Goal: Check status

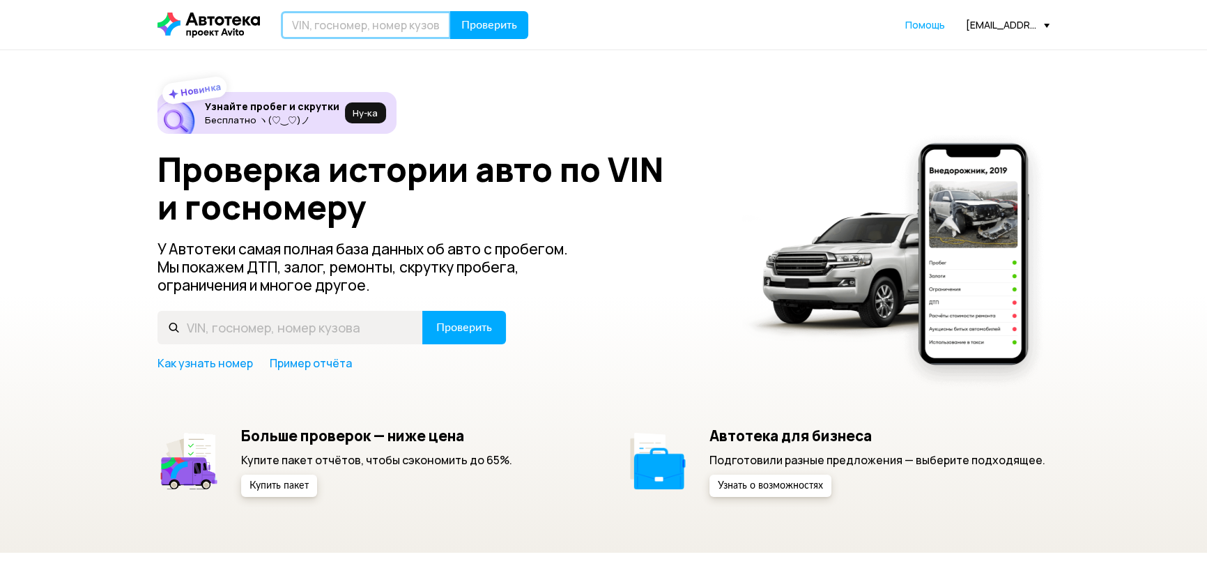
click at [335, 14] on input "text" at bounding box center [366, 25] width 170 height 28
paste input "[US_VEHICLE_IDENTIFICATION_NUMBER]"
type input "[US_VEHICLE_IDENTIFICATION_NUMBER]"
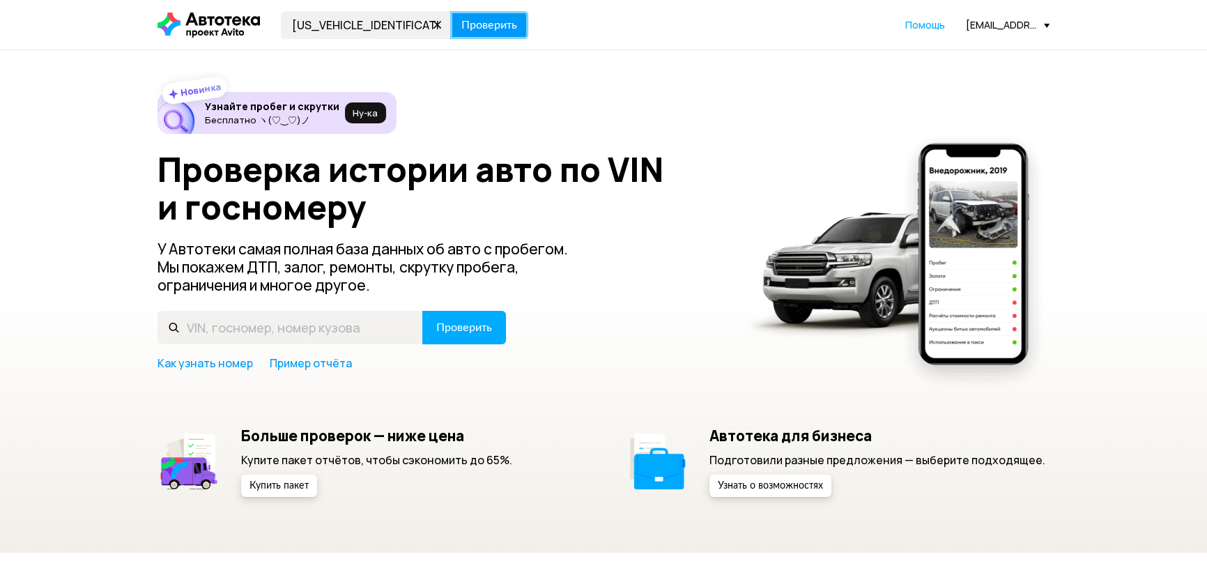
click at [490, 22] on span "Проверить" at bounding box center [489, 25] width 56 height 11
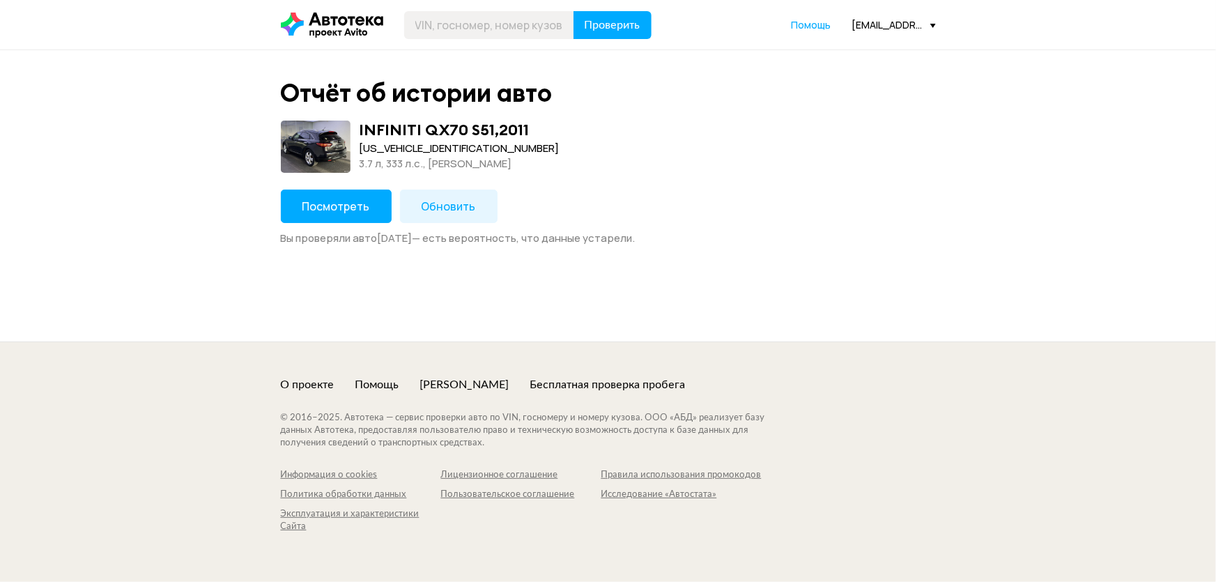
click at [355, 217] on button "Посмотреть" at bounding box center [336, 205] width 111 height 33
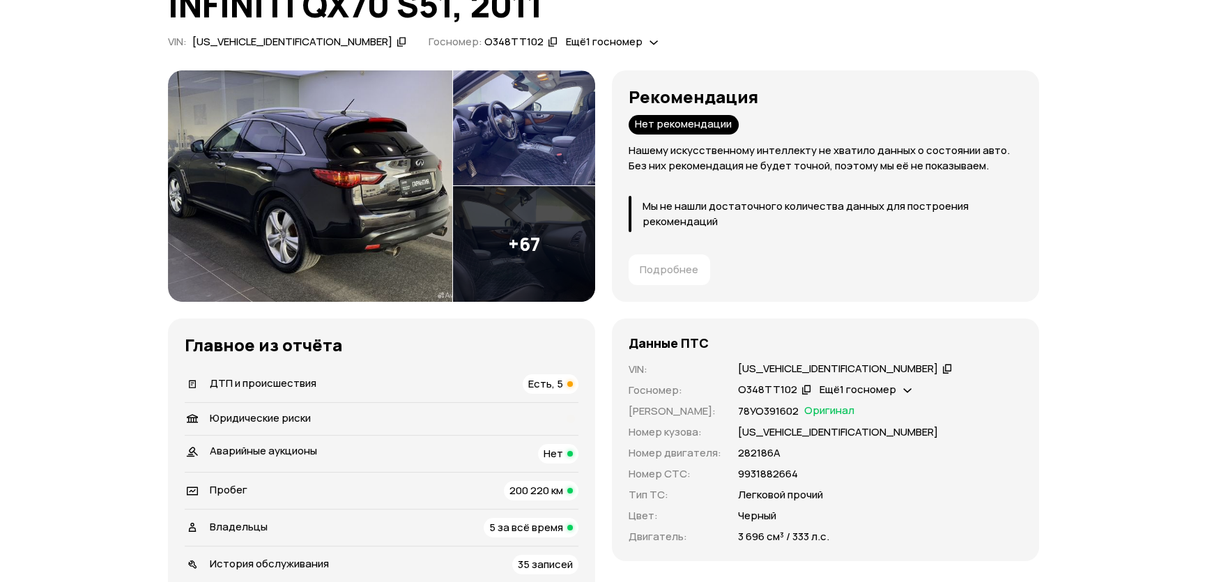
scroll to position [126, 0]
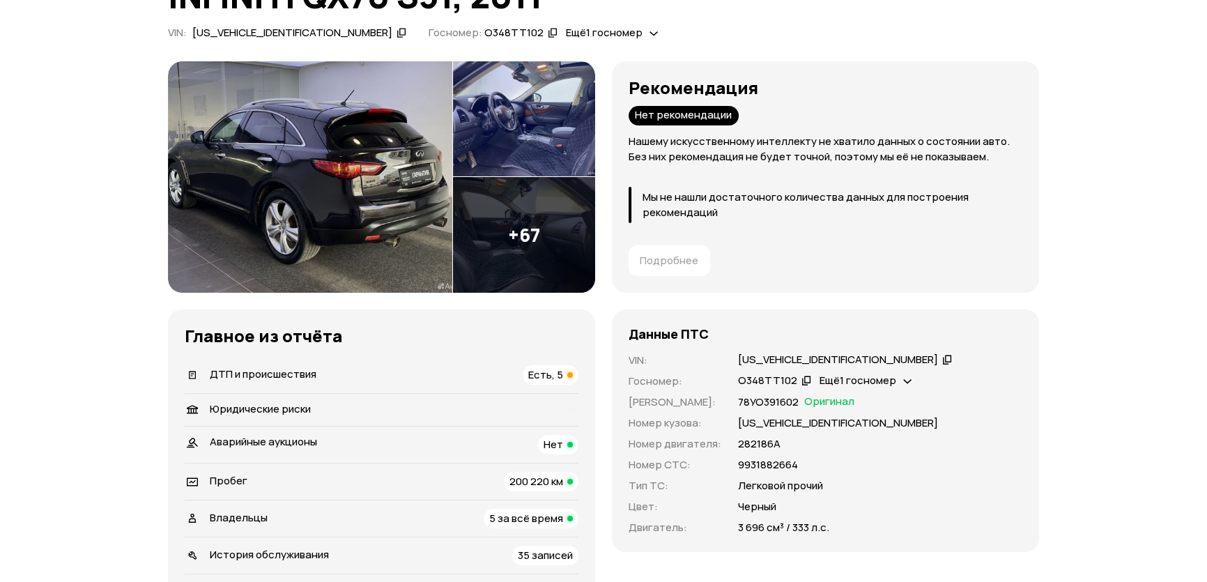
click at [288, 376] on span "ДТП и происшествия" at bounding box center [263, 373] width 107 height 15
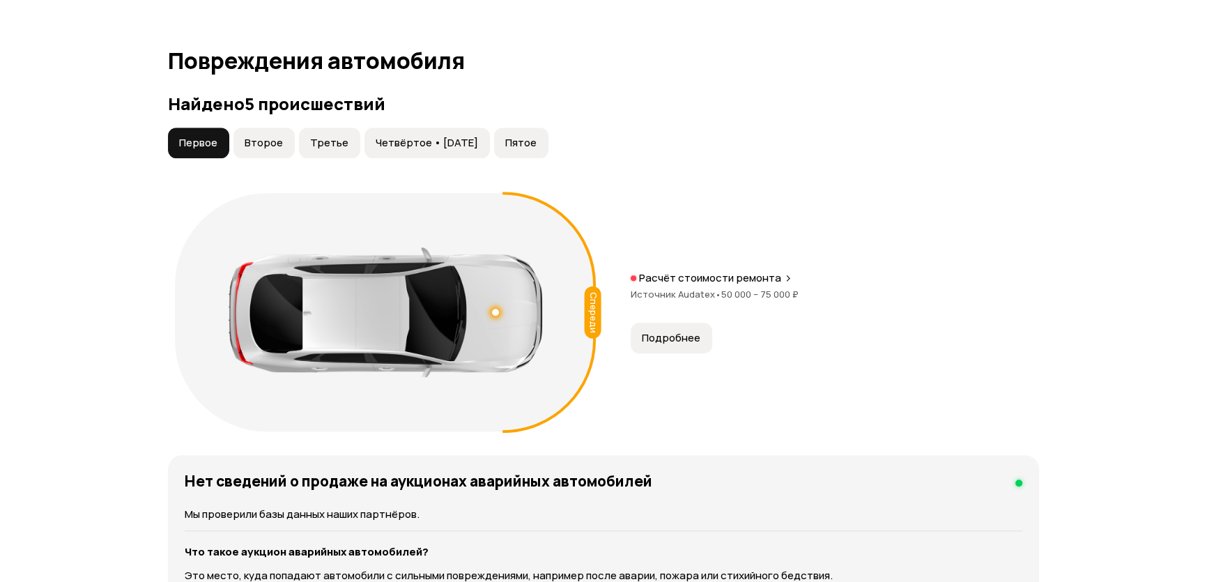
scroll to position [1426, 0]
